Goal: Find specific page/section: Find specific page/section

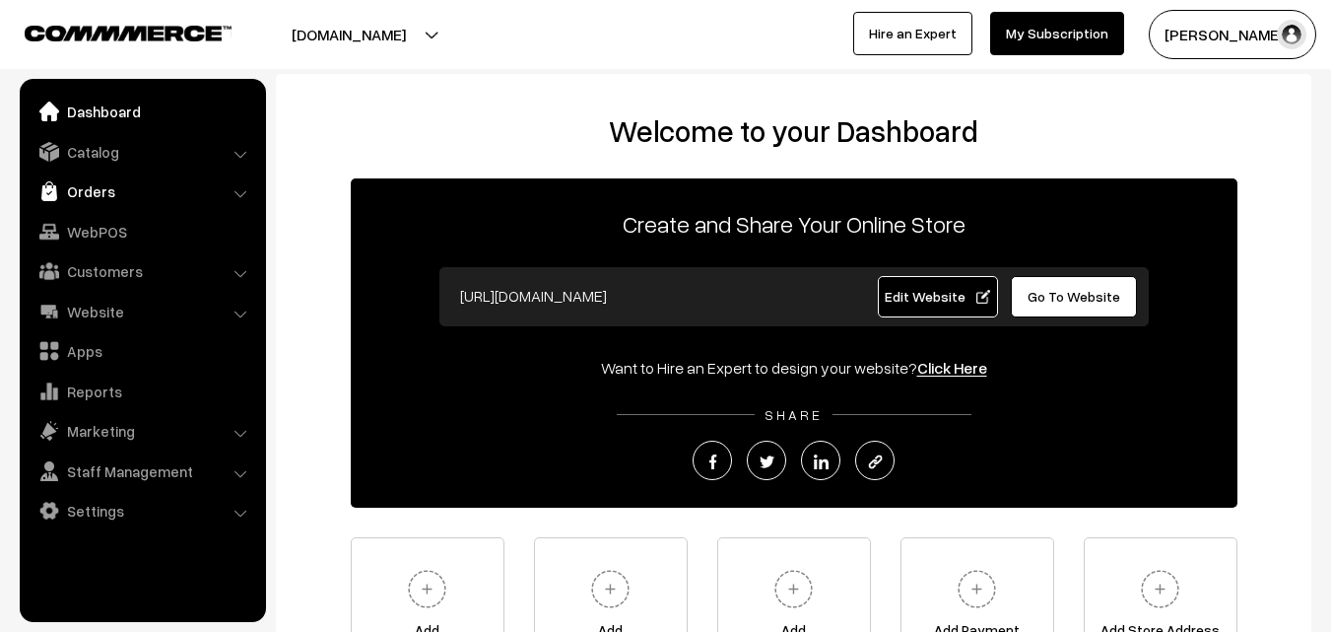
click at [110, 191] on link "Orders" at bounding box center [142, 190] width 234 height 35
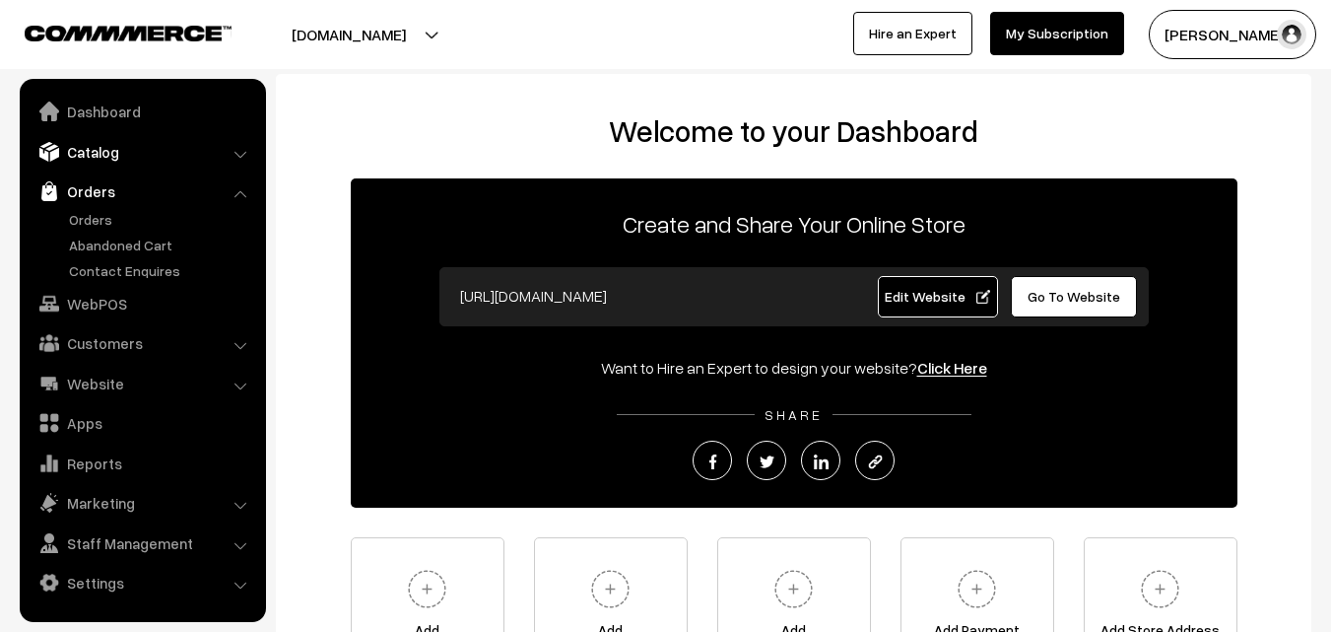
click at [95, 153] on link "Catalog" at bounding box center [142, 151] width 234 height 35
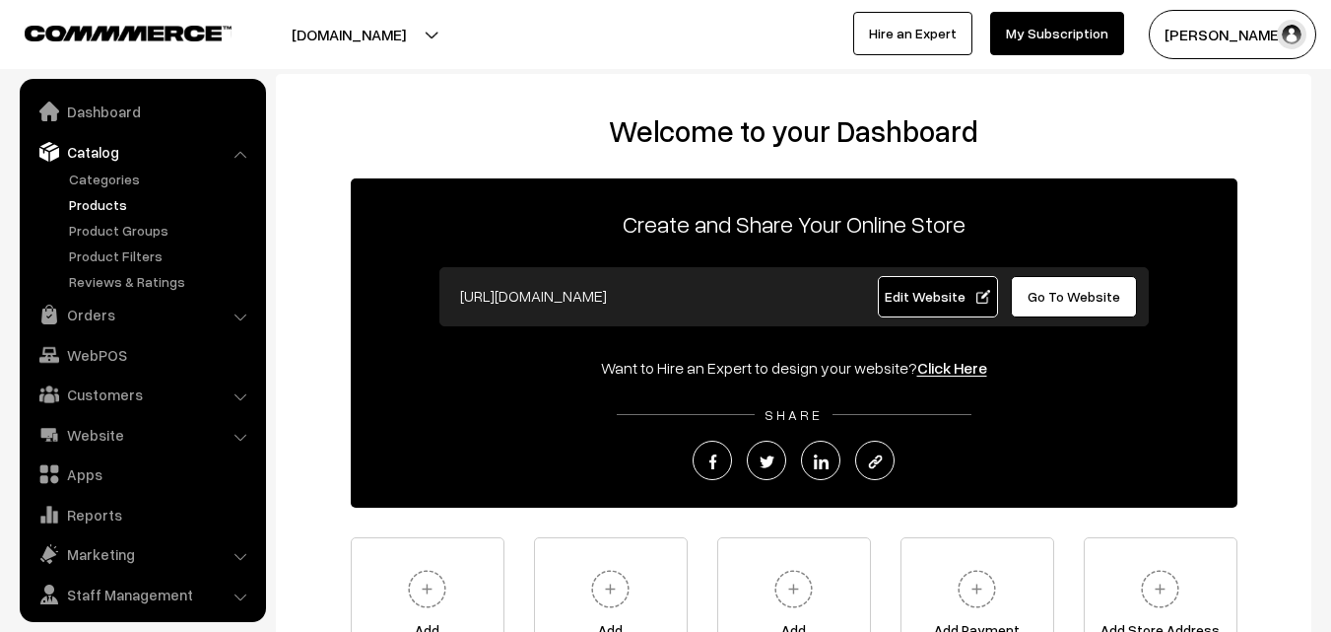
click at [98, 198] on link "Products" at bounding box center [161, 204] width 195 height 21
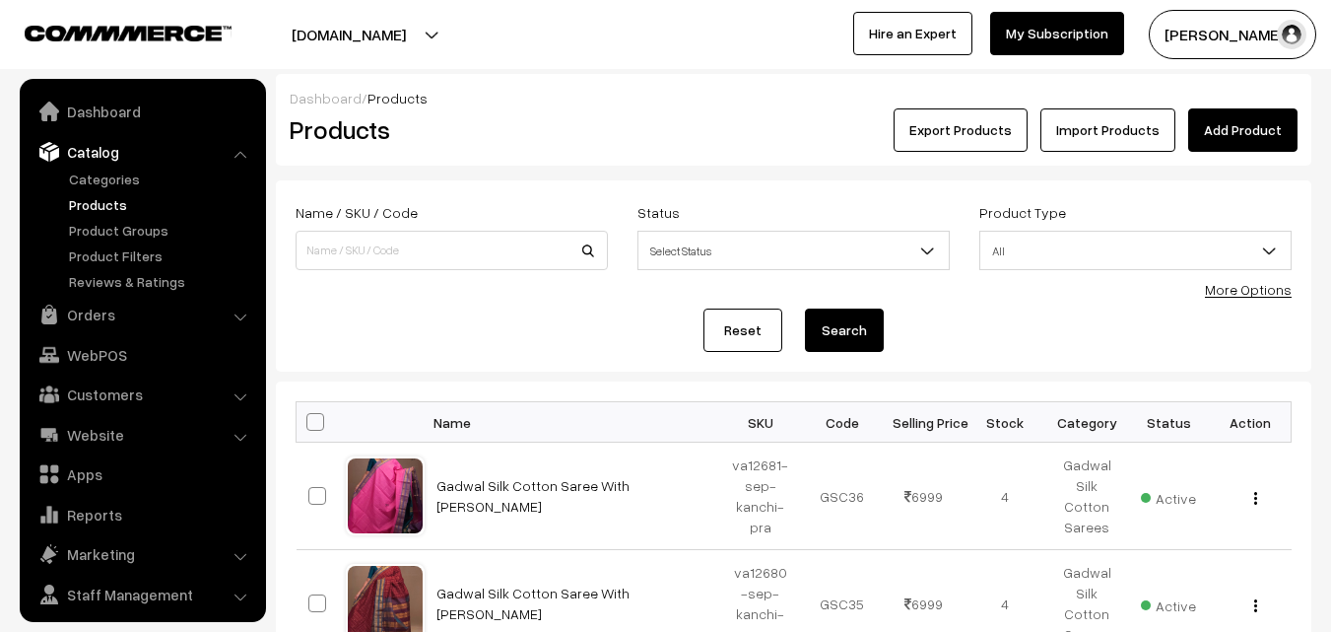
scroll to position [49, 0]
